Goal: Task Accomplishment & Management: Use online tool/utility

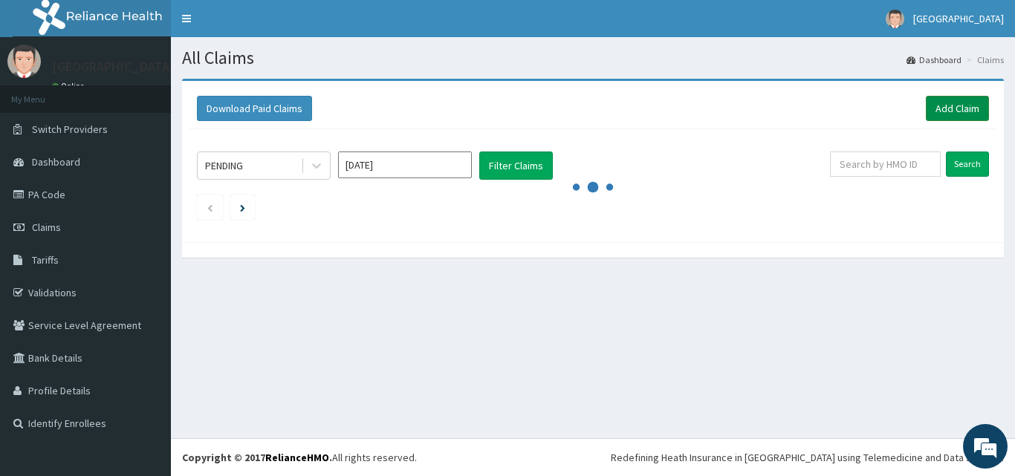
click at [945, 111] on link "Add Claim" at bounding box center [957, 108] width 63 height 25
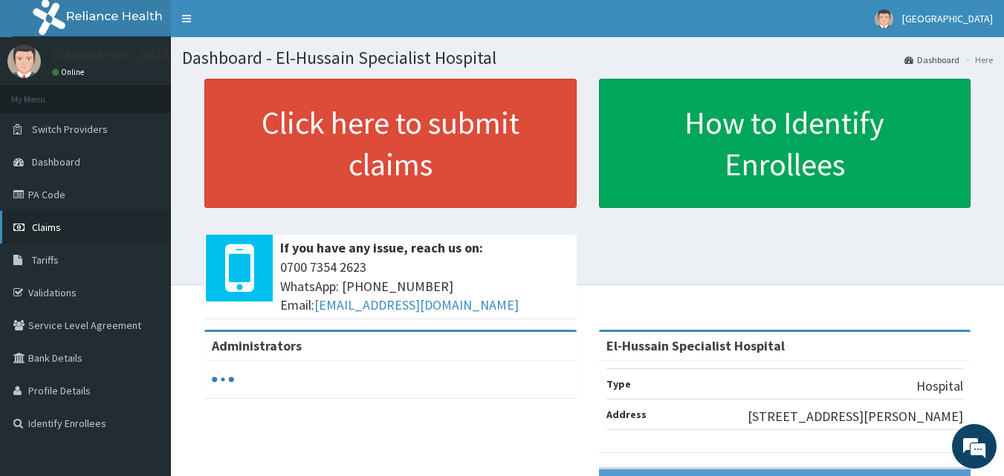
click at [67, 226] on link "Claims" at bounding box center [85, 227] width 171 height 33
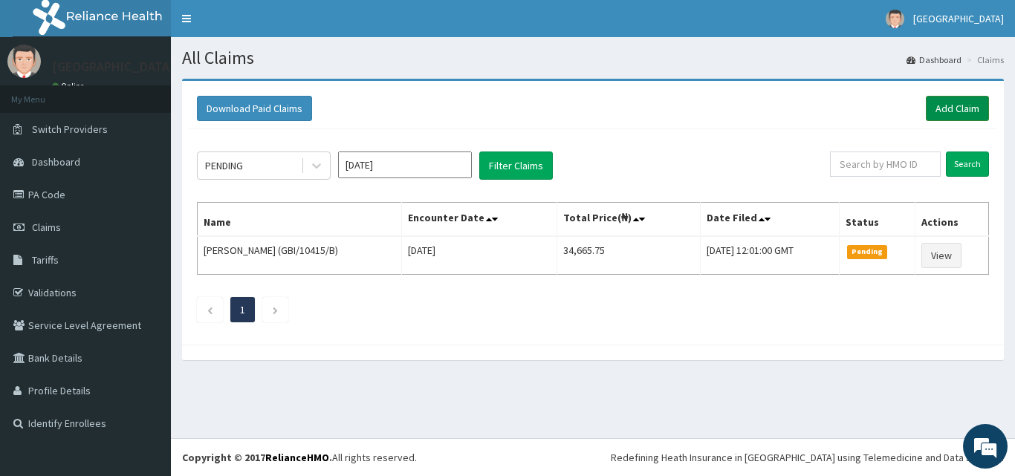
click at [953, 109] on link "Add Claim" at bounding box center [957, 108] width 63 height 25
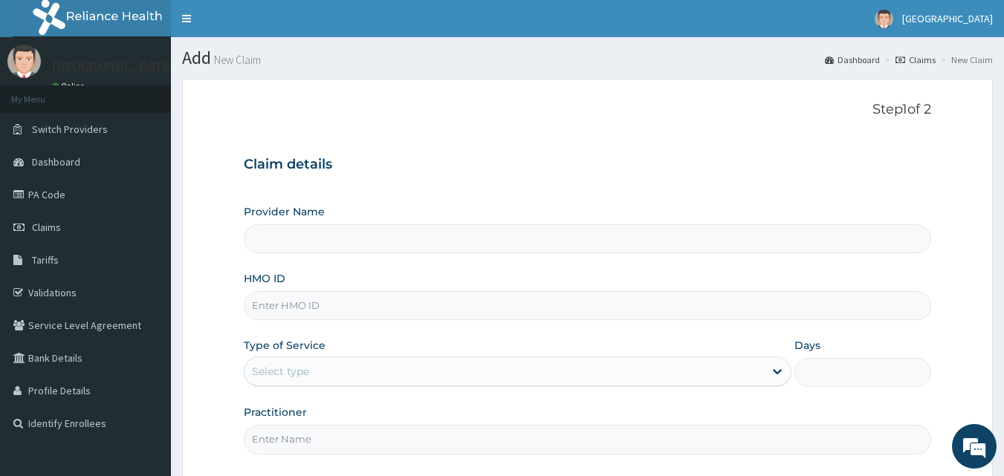
type input "El-Hussain Specialist Hospital"
